Goal: Check status: Check status

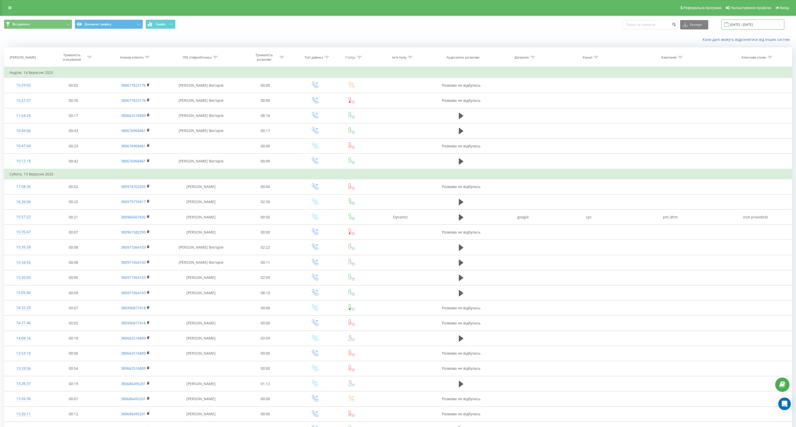
click at [749, 20] on input "[DATE] - [DATE]" at bounding box center [752, 25] width 63 height 10
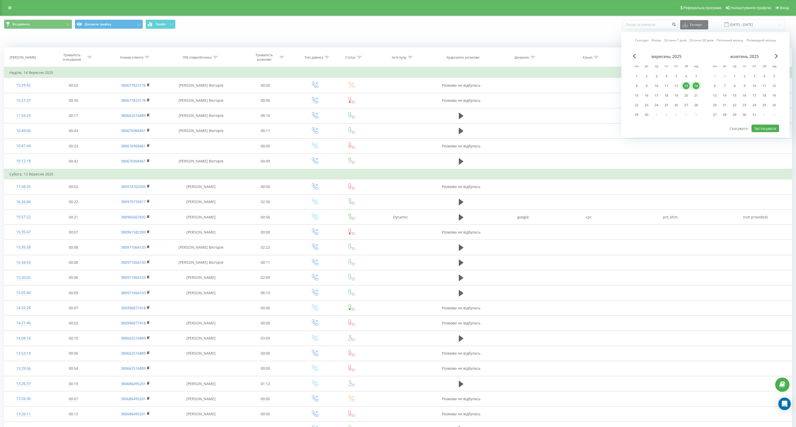
click at [639, 41] on link "Сьогодні" at bounding box center [642, 40] width 14 height 5
click at [768, 128] on button "Застосувати" at bounding box center [765, 129] width 28 height 8
type input "19.09.2025 - 19.09.2025"
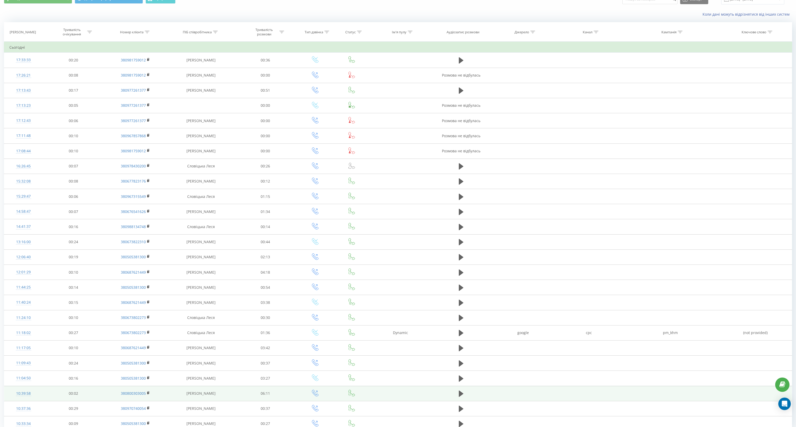
scroll to position [30, 0]
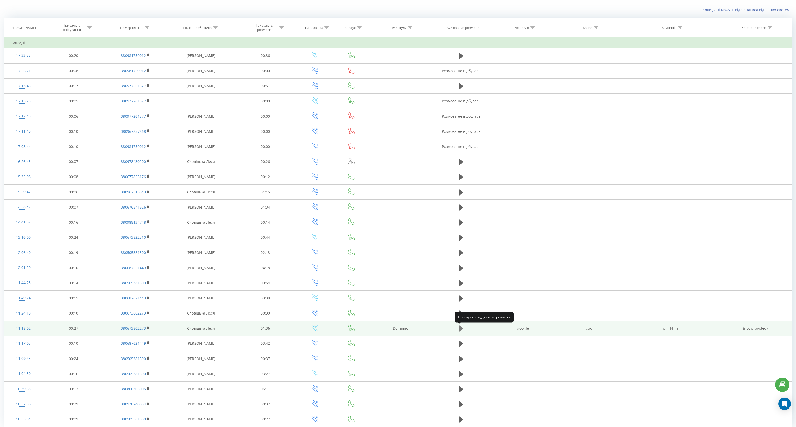
click at [461, 329] on icon at bounding box center [461, 328] width 5 height 6
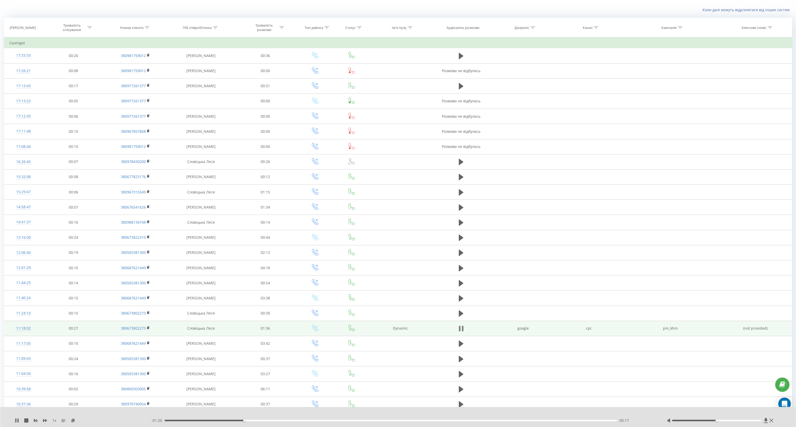
click at [461, 329] on icon at bounding box center [461, 328] width 5 height 7
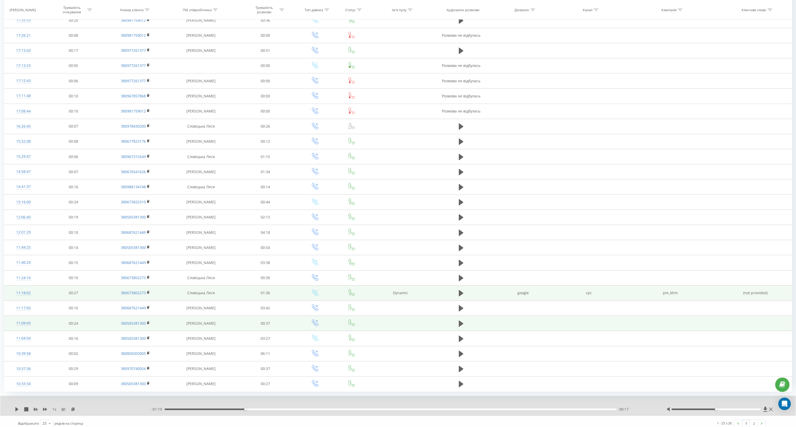
scroll to position [69, 0]
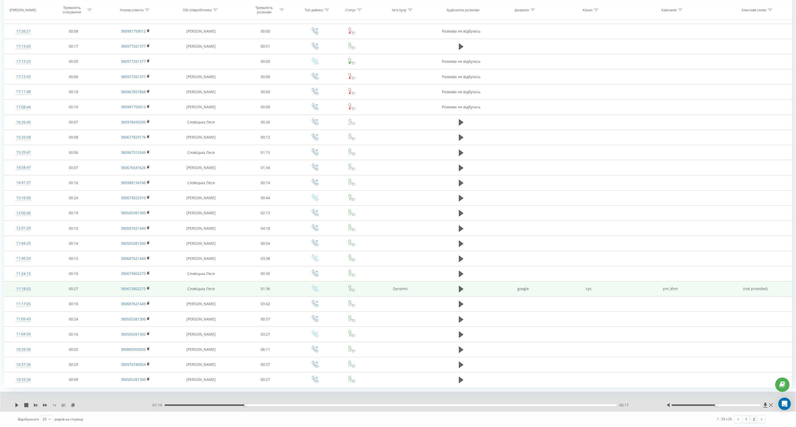
click at [753, 422] on link "2" at bounding box center [754, 418] width 8 height 7
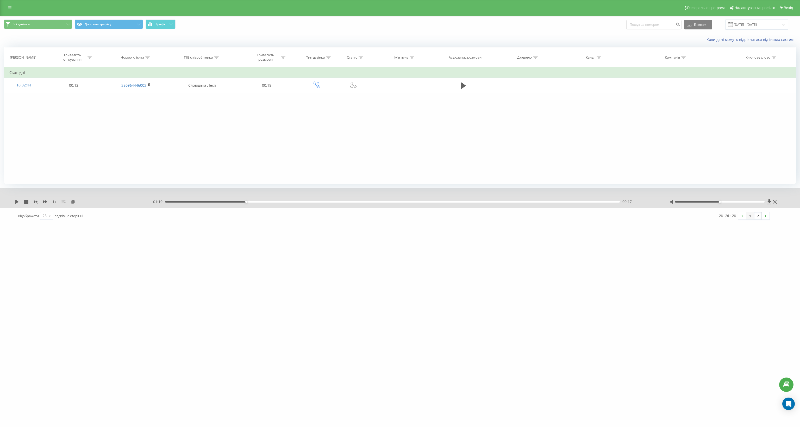
click at [750, 217] on link "1" at bounding box center [750, 215] width 8 height 7
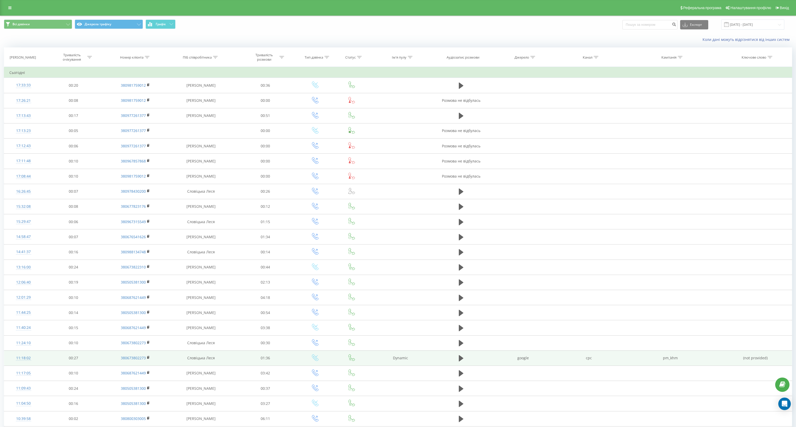
scroll to position [69, 0]
